Goal: Information Seeking & Learning: Learn about a topic

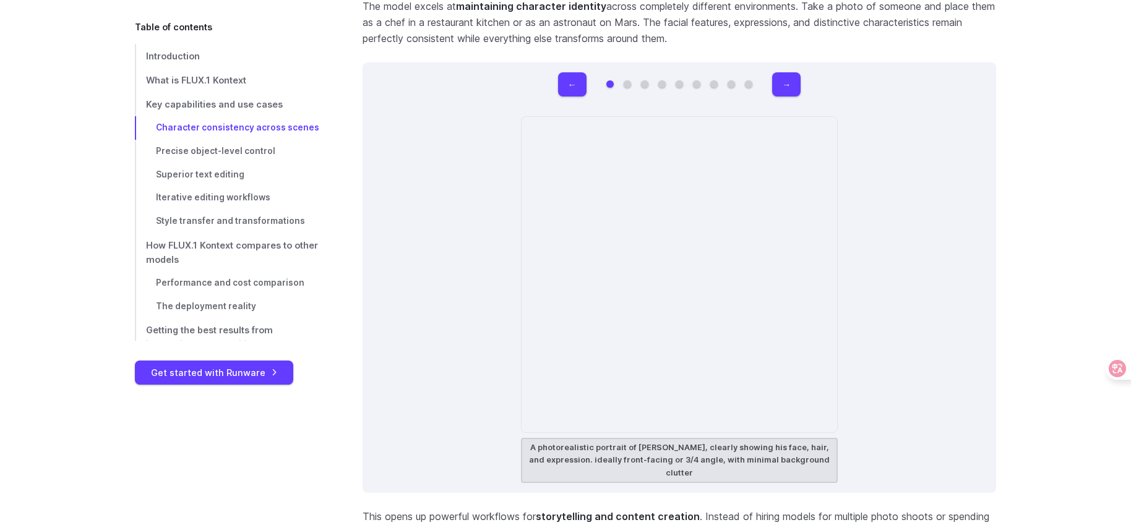
scroll to position [3542, 0]
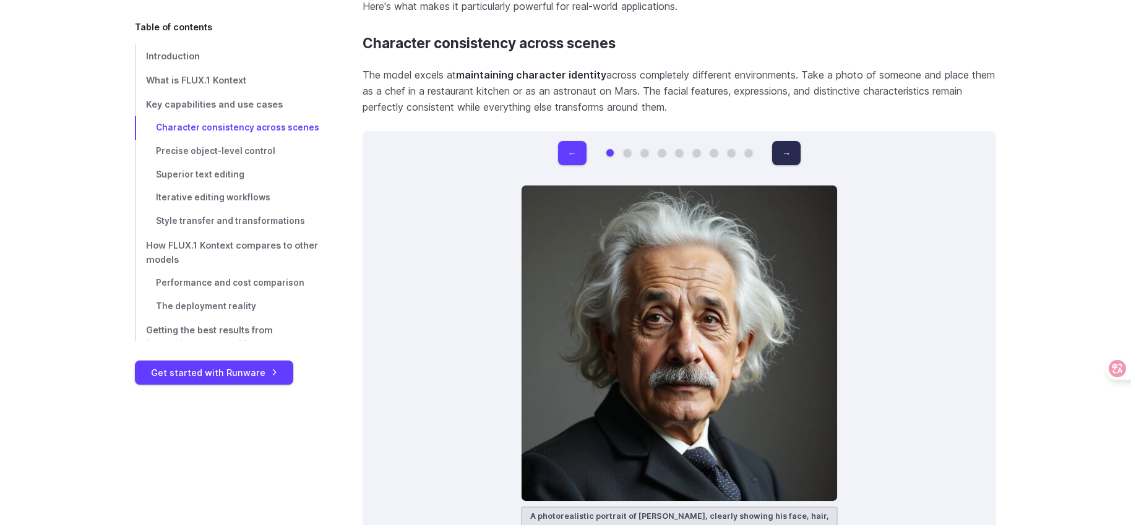
click at [777, 150] on button "→" at bounding box center [786, 153] width 28 height 24
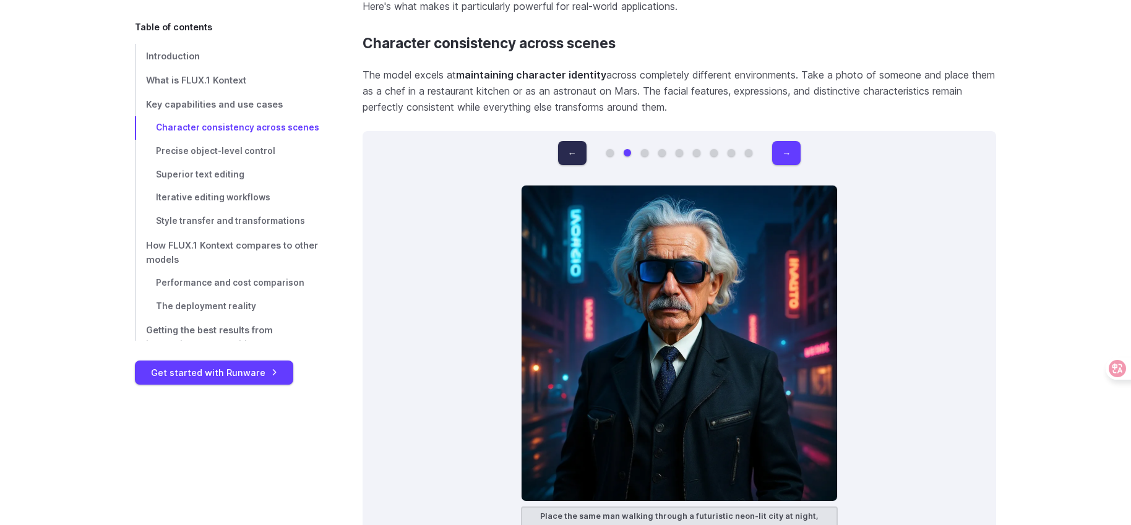
click at [586, 152] on button "←" at bounding box center [572, 153] width 28 height 24
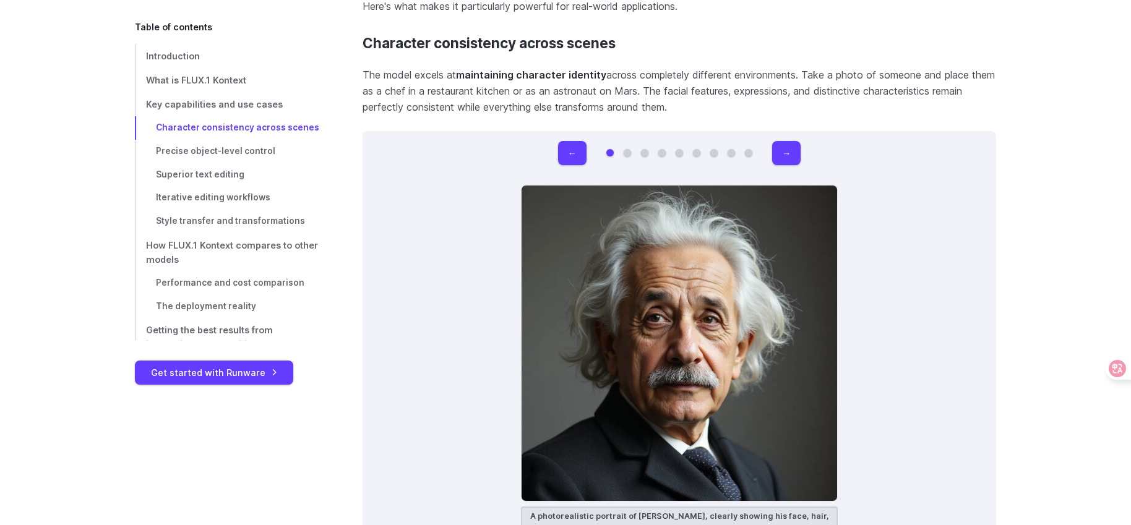
scroll to position [3674, 0]
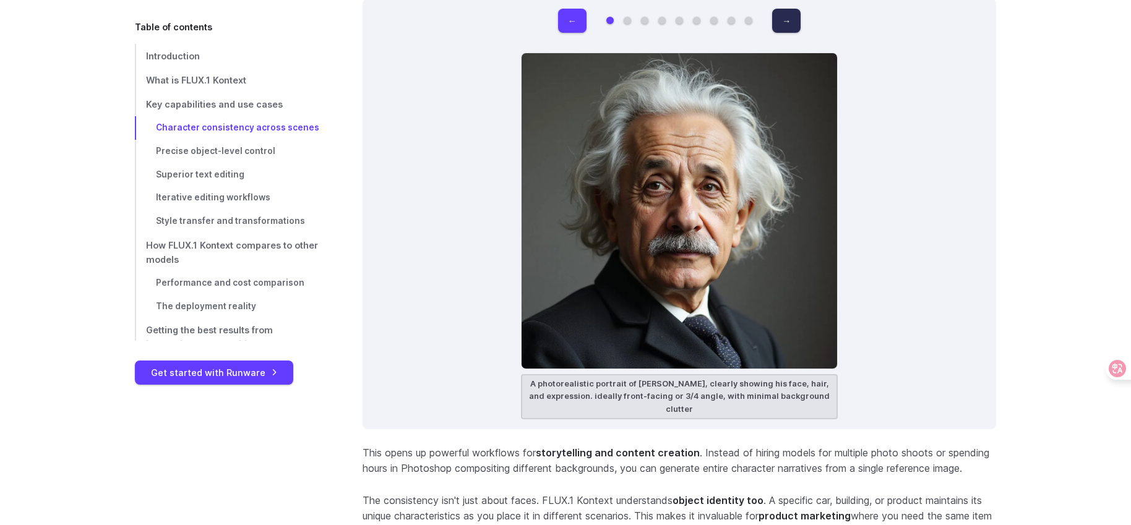
click at [781, 31] on button "→" at bounding box center [786, 21] width 28 height 24
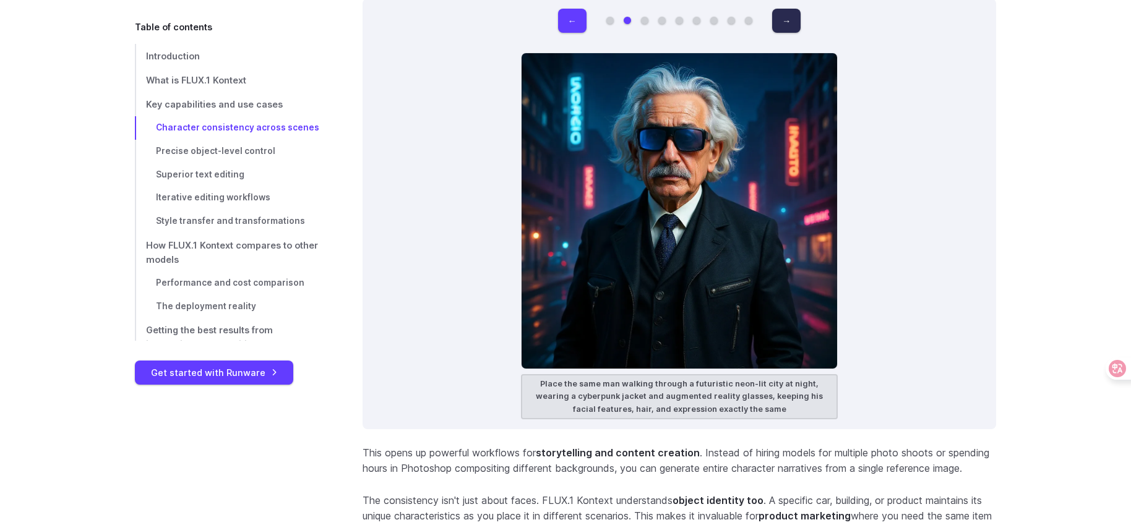
click at [781, 31] on button "→" at bounding box center [786, 21] width 28 height 24
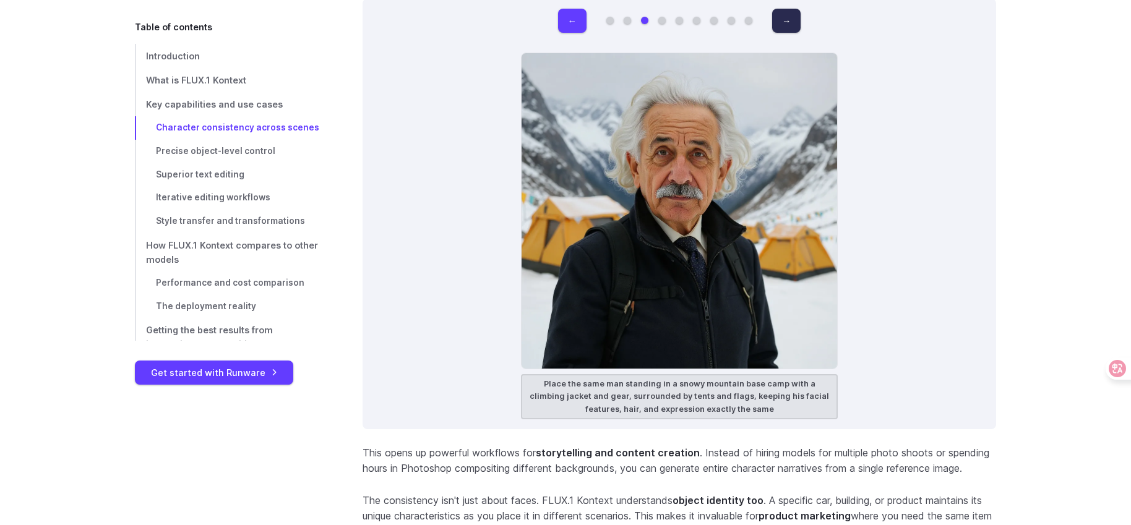
click at [781, 31] on button "→" at bounding box center [786, 21] width 28 height 24
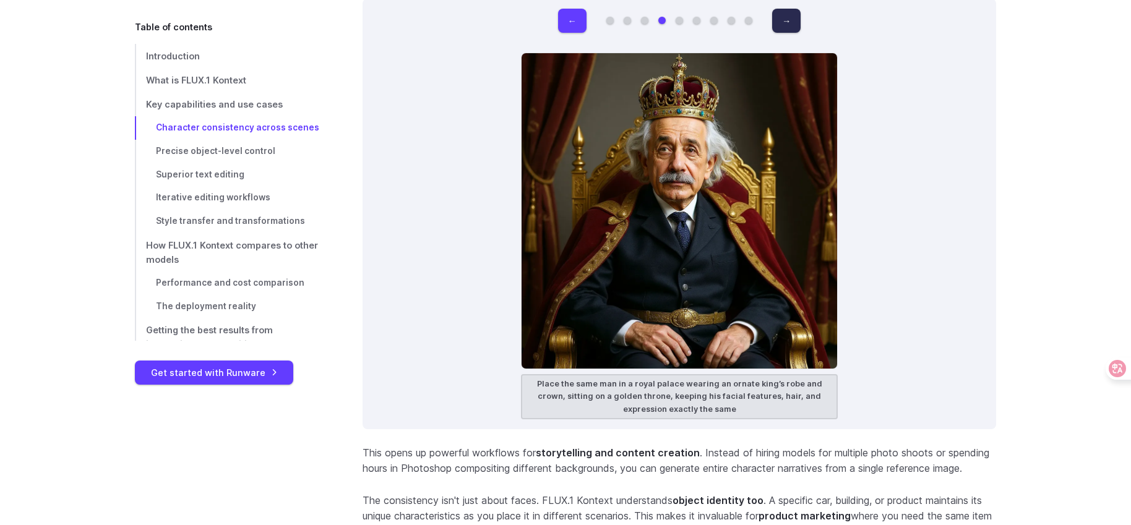
click at [781, 31] on button "→" at bounding box center [786, 21] width 28 height 24
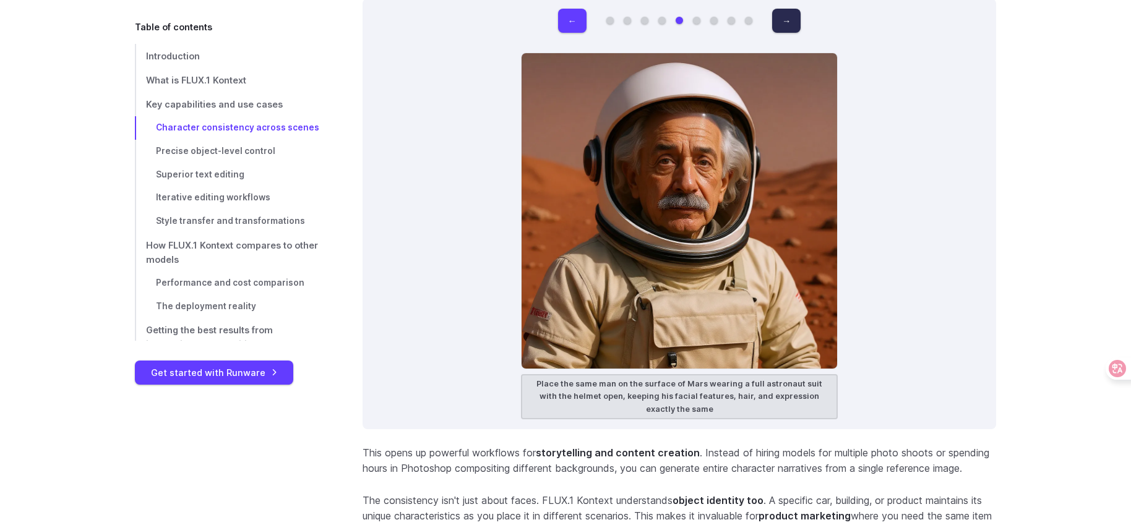
click at [781, 31] on button "→" at bounding box center [786, 21] width 28 height 24
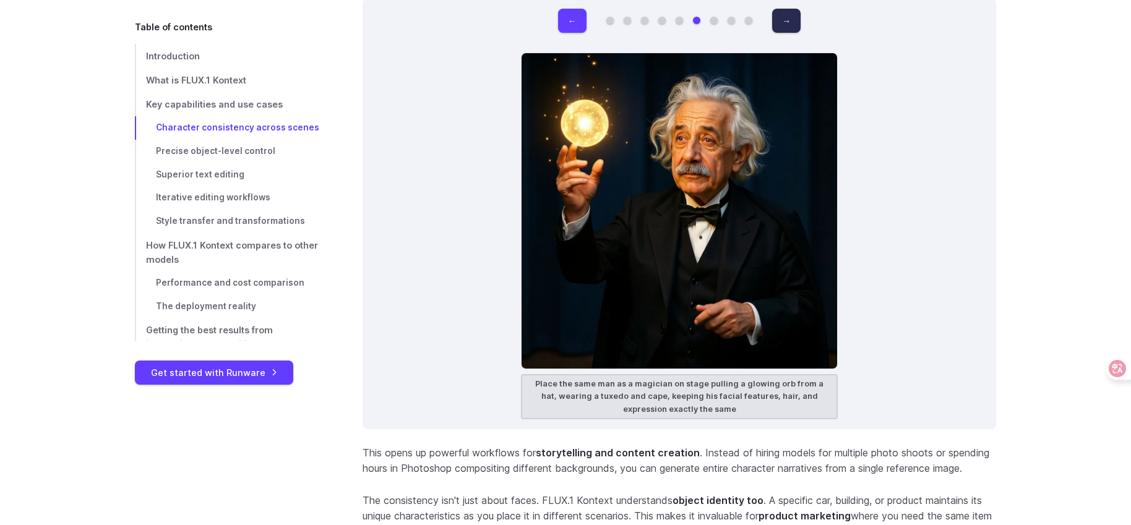
click at [781, 31] on button "→" at bounding box center [786, 21] width 28 height 24
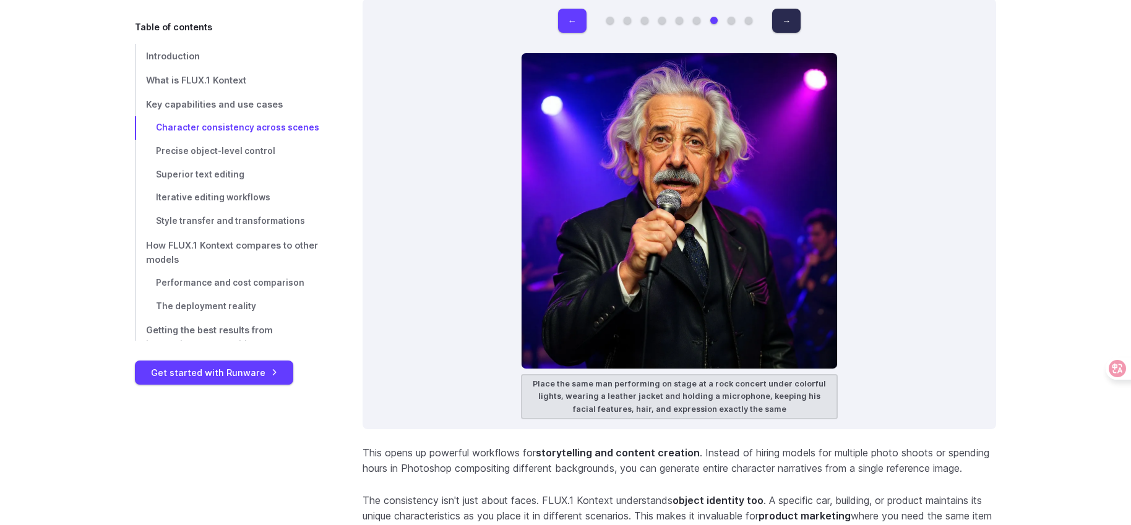
click at [781, 31] on button "→" at bounding box center [786, 21] width 28 height 24
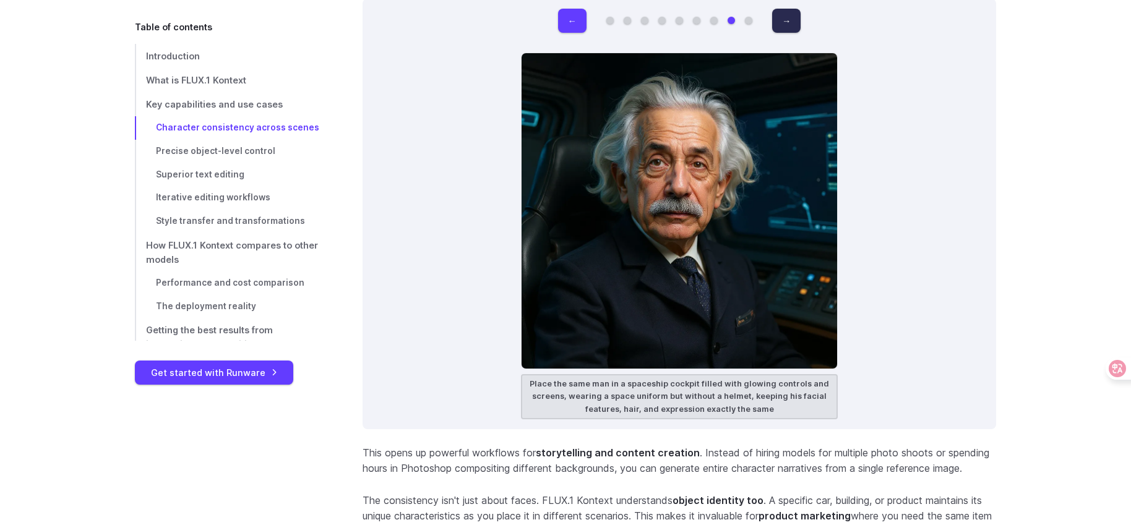
click at [781, 31] on button "→" at bounding box center [786, 21] width 28 height 24
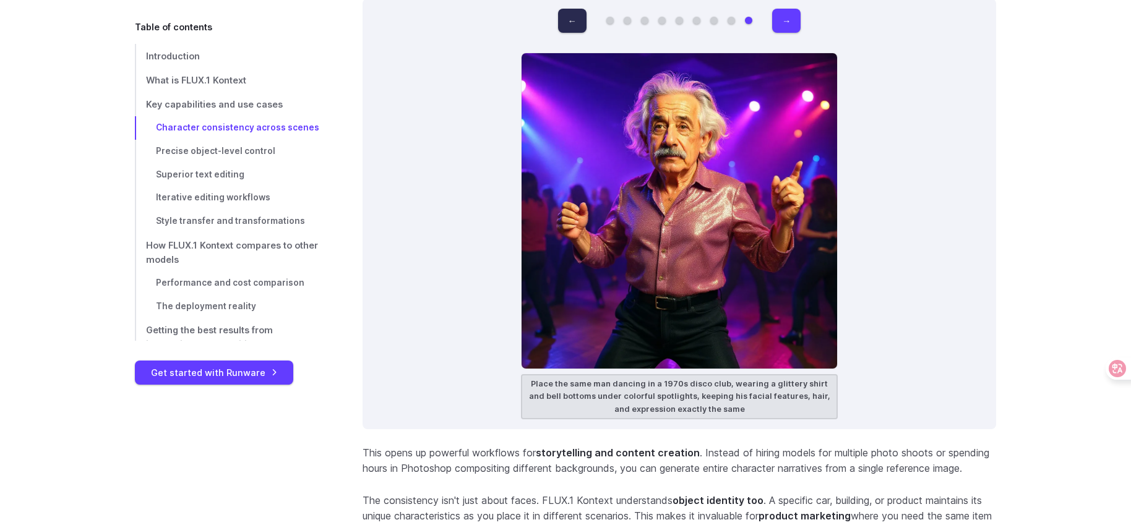
click at [575, 25] on button "←" at bounding box center [572, 21] width 28 height 24
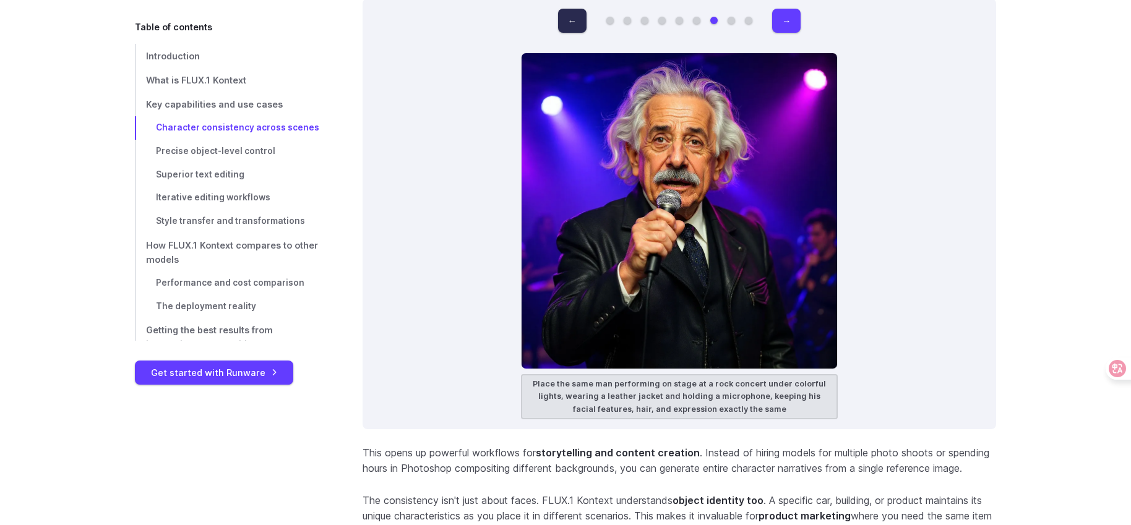
click at [583, 27] on button "←" at bounding box center [572, 21] width 28 height 24
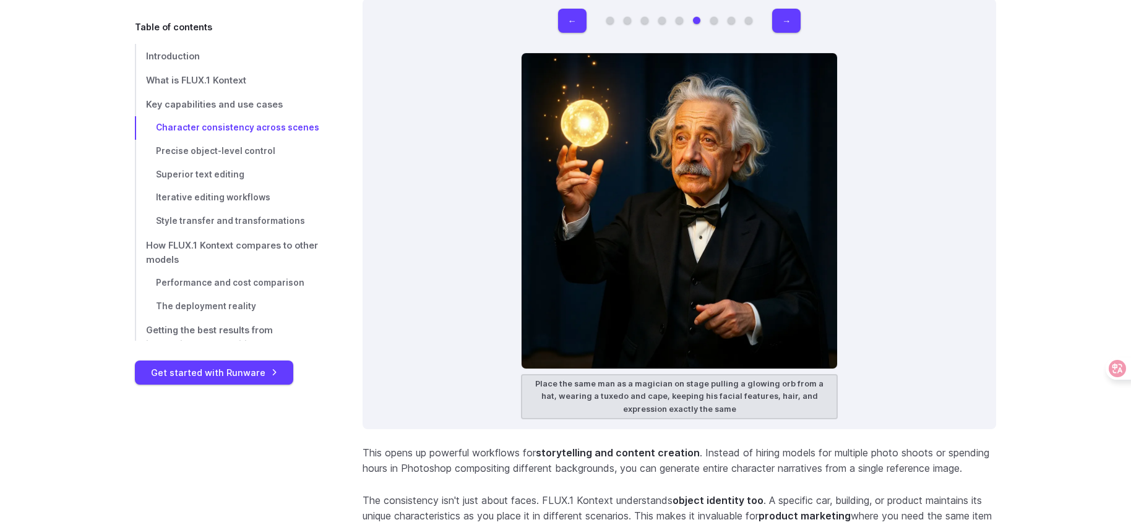
click at [932, 157] on div "← → A photorealistic portrait of [PERSON_NAME], clearly showing his face, hair,…" at bounding box center [680, 214] width 634 height 431
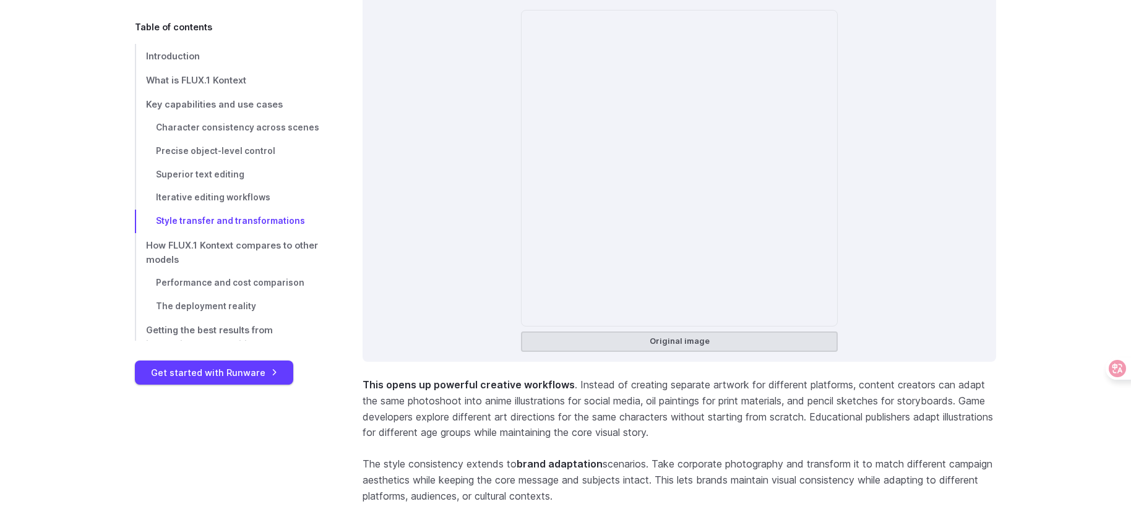
scroll to position [8126, 0]
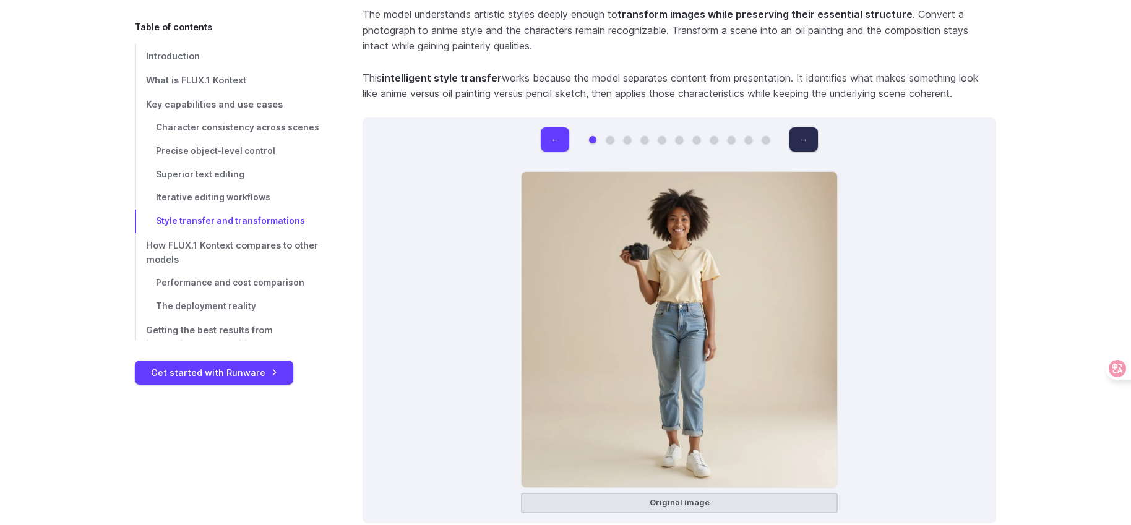
click at [807, 145] on button "→" at bounding box center [803, 139] width 28 height 24
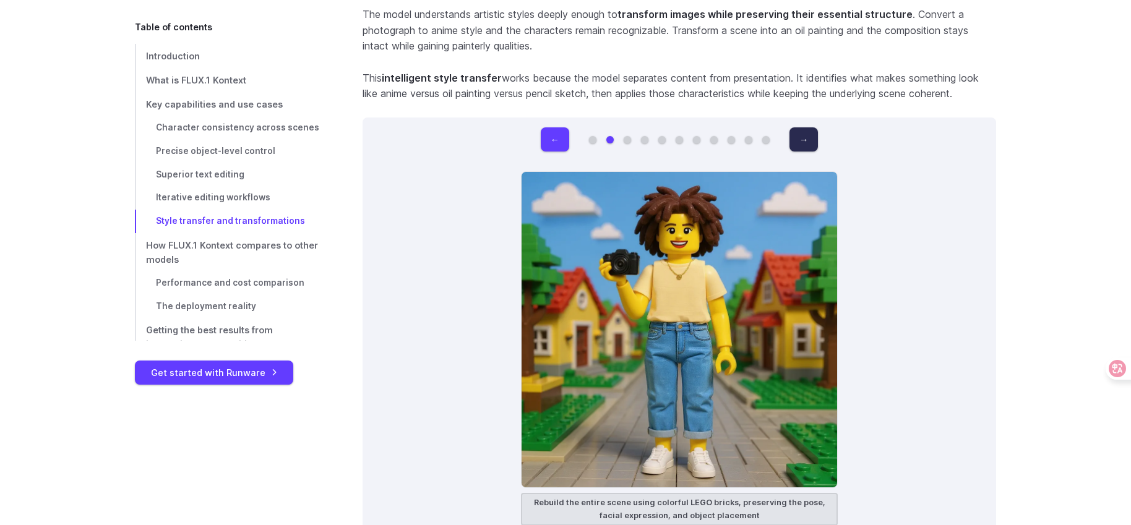
click at [807, 145] on button "→" at bounding box center [803, 139] width 28 height 24
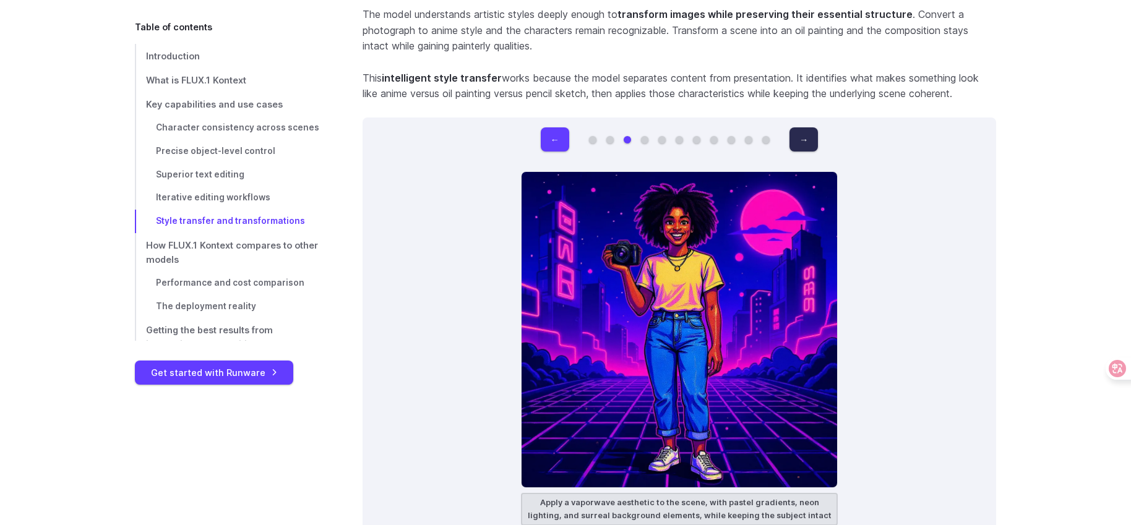
click at [807, 145] on button "→" at bounding box center [803, 139] width 28 height 24
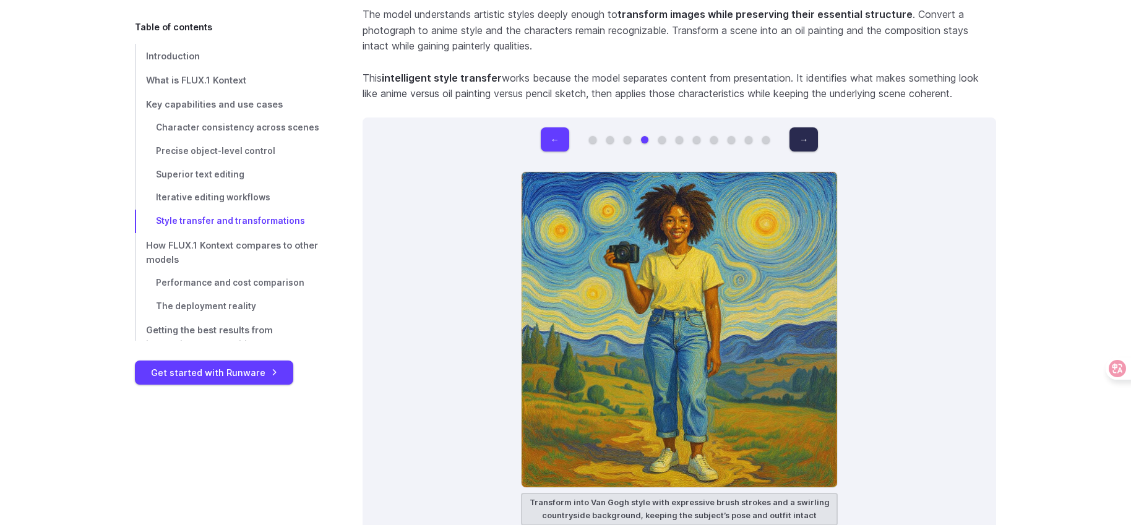
click at [807, 145] on button "→" at bounding box center [803, 139] width 28 height 24
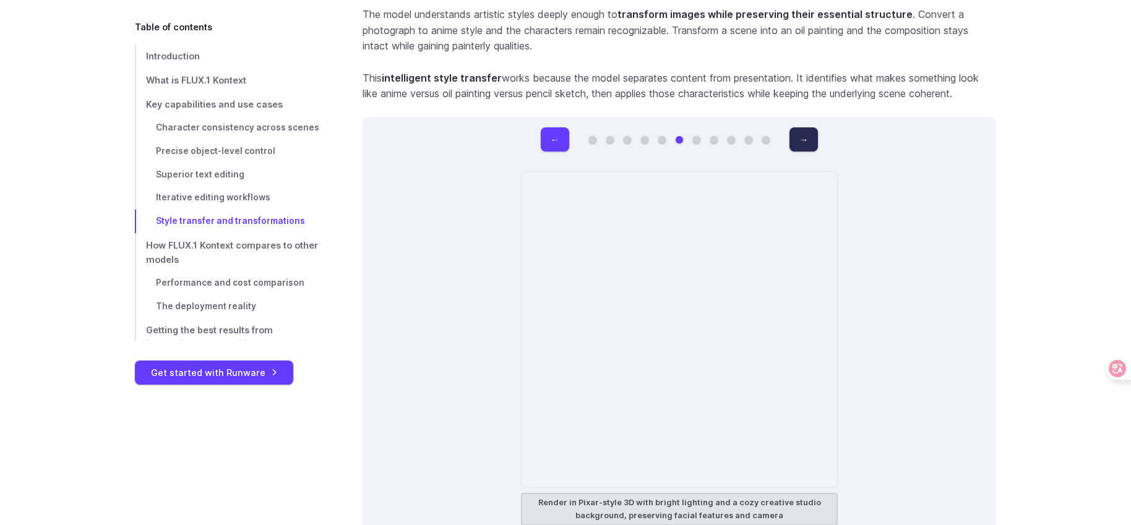
click at [807, 145] on button "→" at bounding box center [803, 139] width 28 height 24
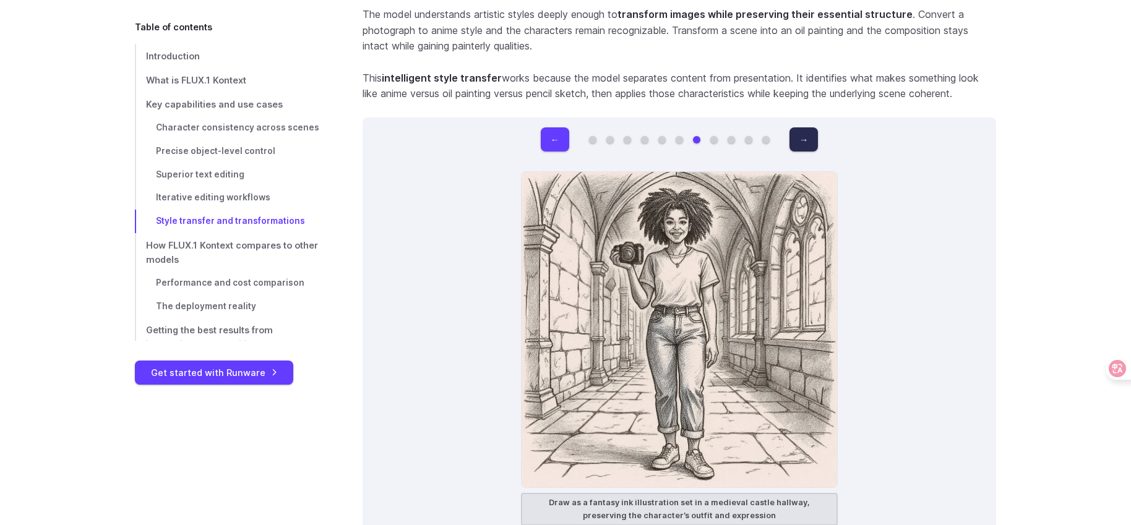
click at [807, 145] on button "→" at bounding box center [803, 139] width 28 height 24
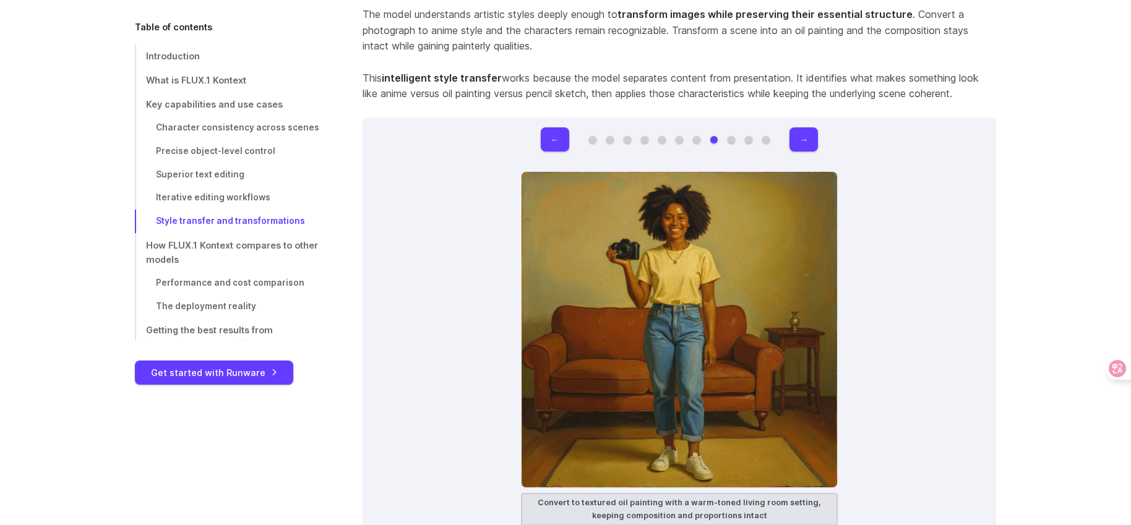
click at [540, 135] on div "← → Original image Rebuild the entire scene using colorful LEGO bricks, preserv…" at bounding box center [680, 327] width 634 height 418
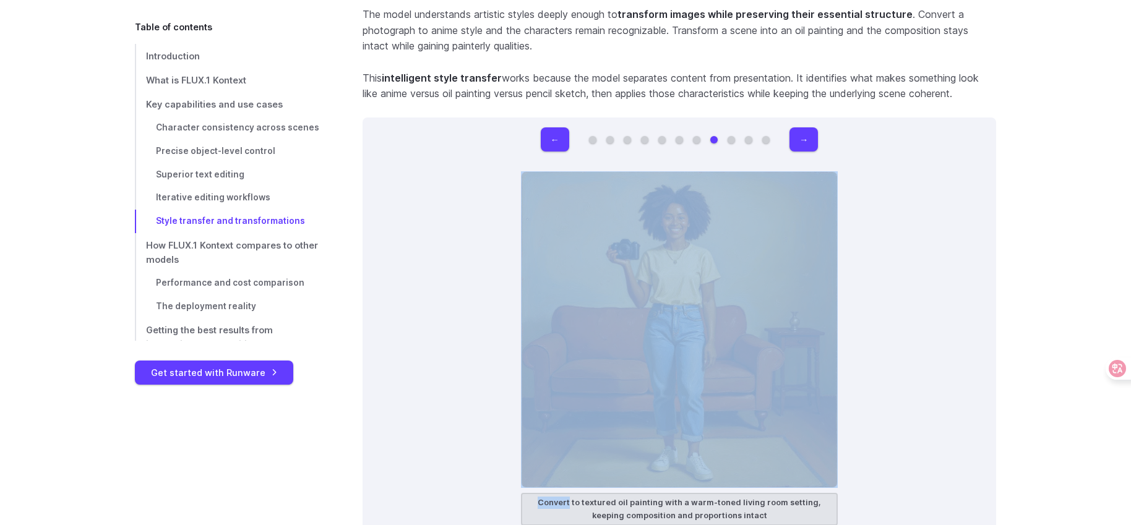
click at [540, 135] on div "← → Original image Rebuild the entire scene using colorful LEGO bricks, preserv…" at bounding box center [680, 327] width 634 height 418
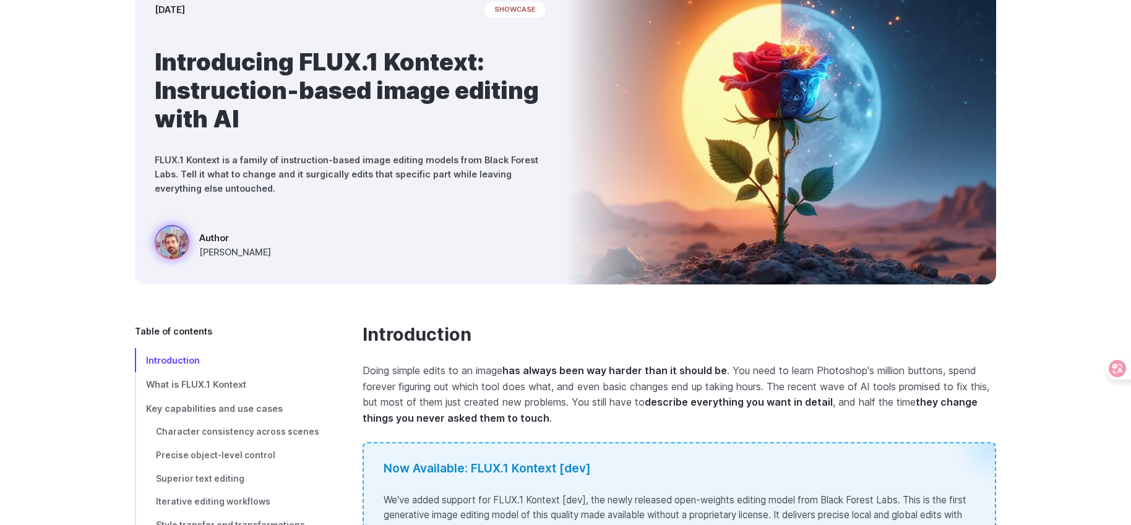
scroll to position [0, 0]
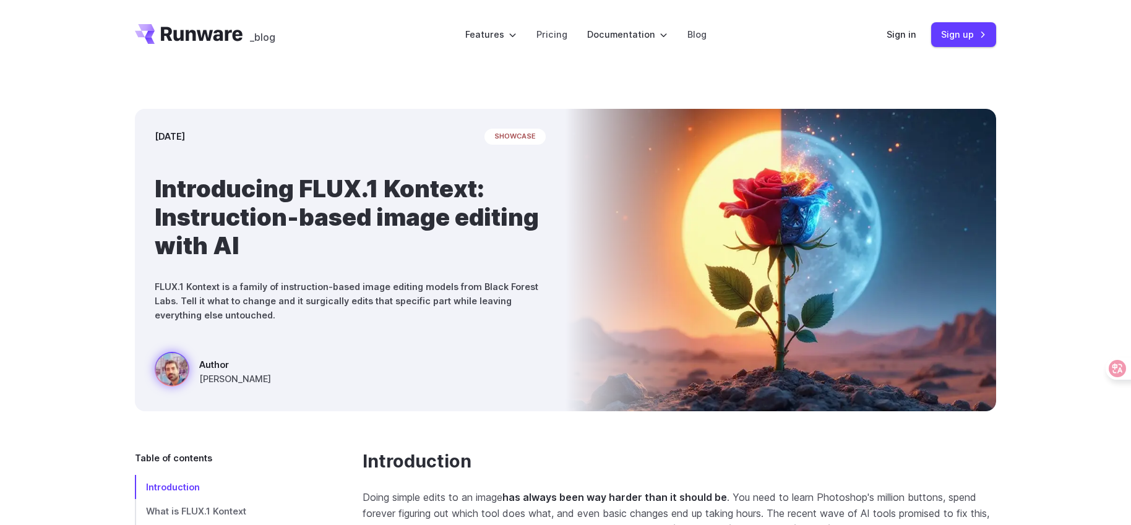
click at [1095, 220] on div "[DATE] showcase Introducing FLUX.1 Kontext: Instruction-based image editing wit…" at bounding box center [565, 260] width 1131 height 382
